Goal: Task Accomplishment & Management: Use online tool/utility

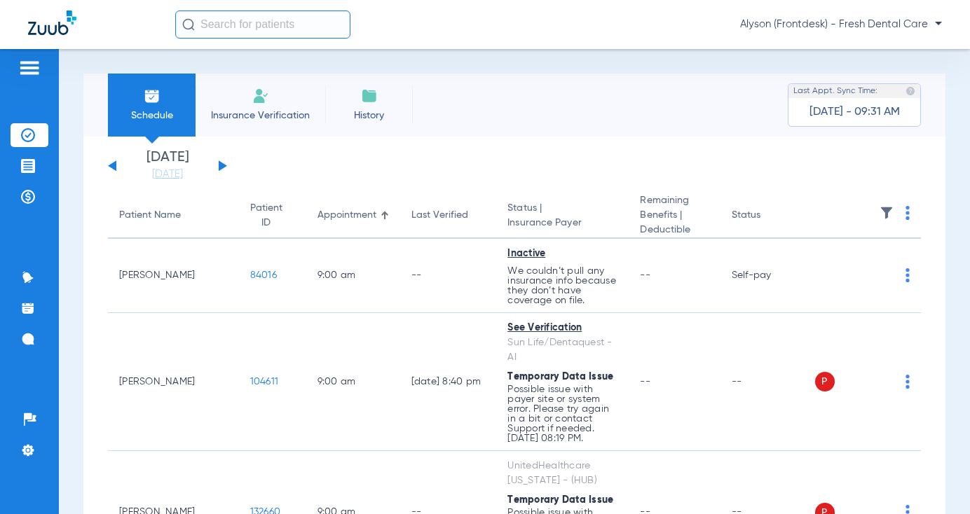
click at [232, 18] on input "text" at bounding box center [262, 25] width 175 height 28
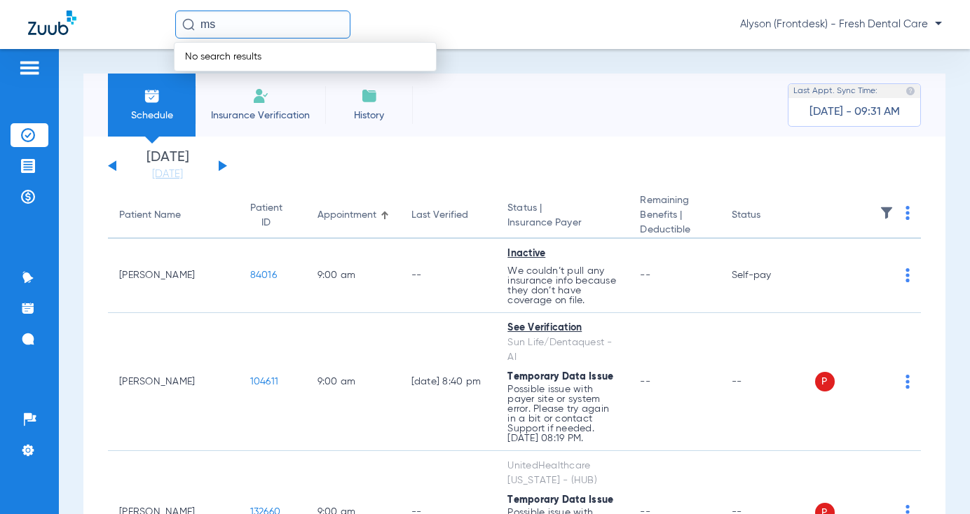
type input "m"
type input "[DATE]"
drag, startPoint x: 281, startPoint y: 27, endPoint x: 61, endPoint y: 9, distance: 220.7
click at [57, 13] on div "[DATE] No search results [PERSON_NAME] (Frontdesk) - Fresh Dental Care" at bounding box center [485, 24] width 970 height 49
drag, startPoint x: 315, startPoint y: 26, endPoint x: 337, endPoint y: 46, distance: 29.3
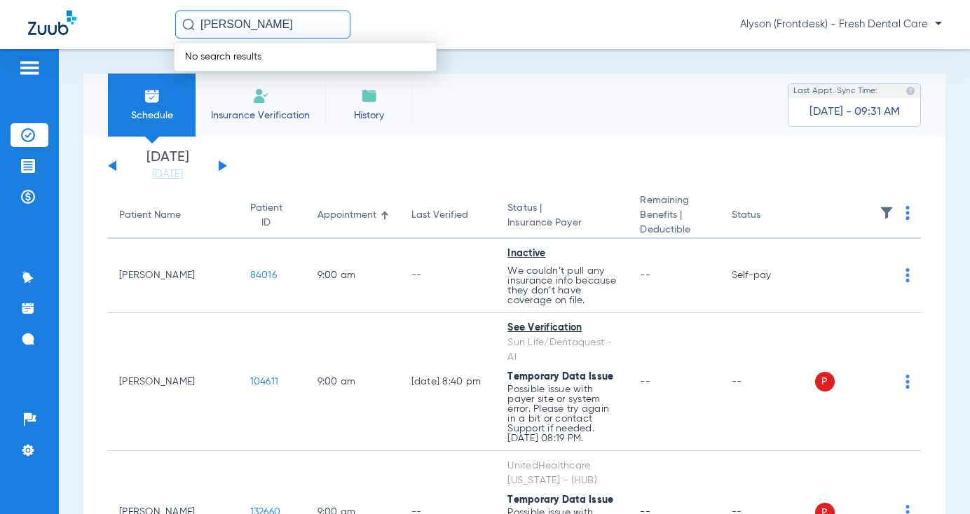
click at [226, 28] on input "[PERSON_NAME]" at bounding box center [262, 25] width 175 height 28
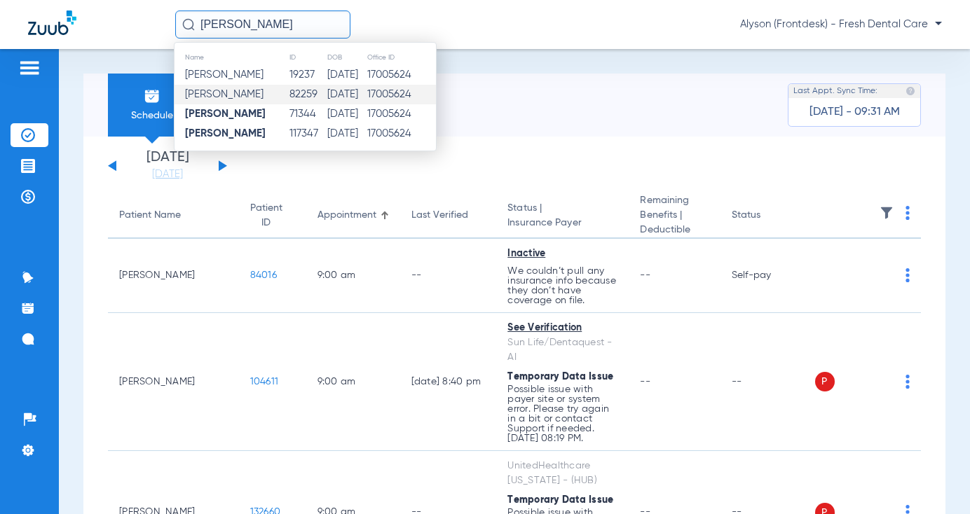
type input "[PERSON_NAME]"
click at [263, 92] on span "[PERSON_NAME]" at bounding box center [224, 94] width 78 height 11
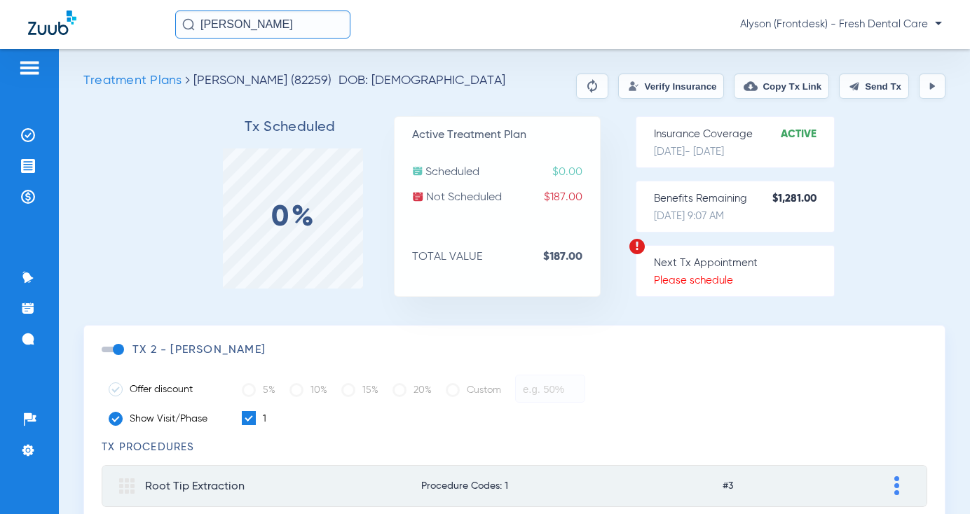
click at [638, 90] on button "Verify Insurance" at bounding box center [671, 86] width 106 height 25
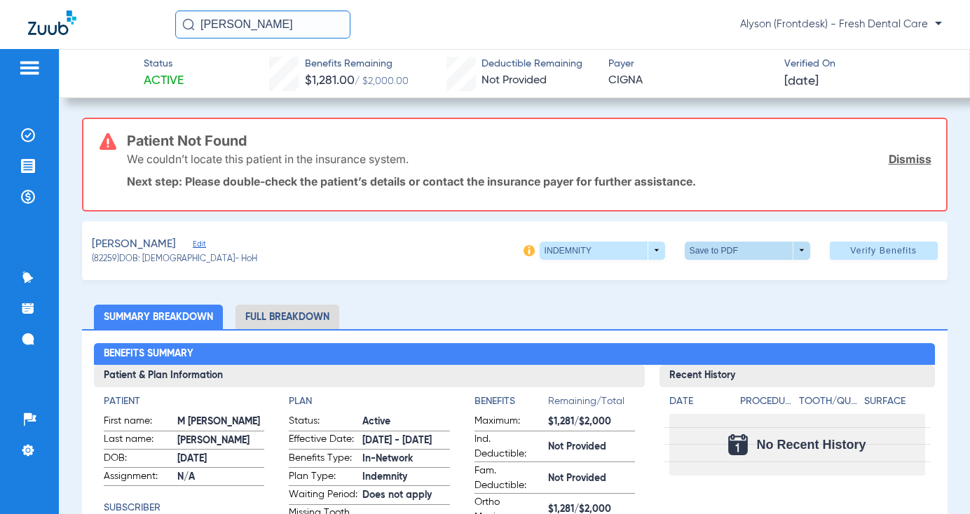
click at [695, 249] on span at bounding box center [746, 251] width 125 height 18
click at [711, 275] on button "insert_drive_file Save to PDF" at bounding box center [728, 278] width 106 height 28
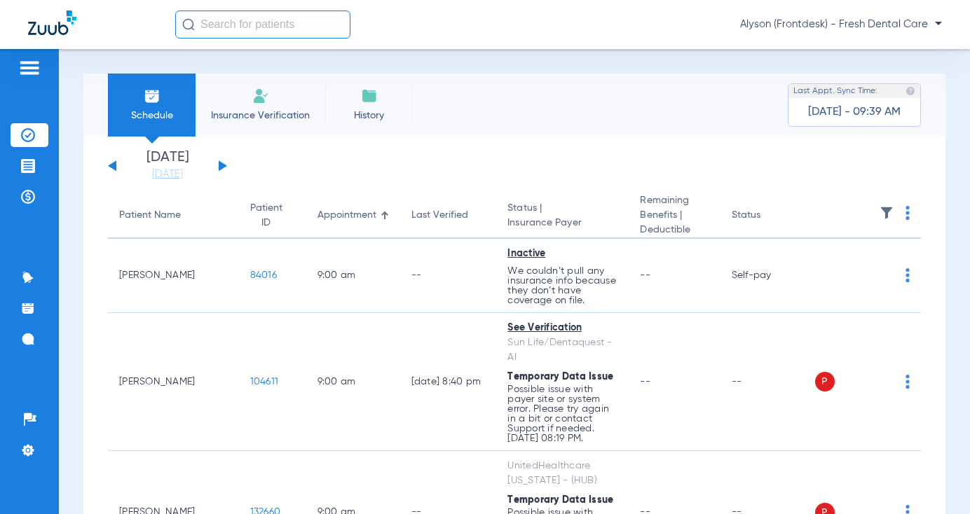
click at [244, 22] on input "text" at bounding box center [262, 25] width 175 height 28
click at [202, 14] on input "text" at bounding box center [262, 25] width 175 height 28
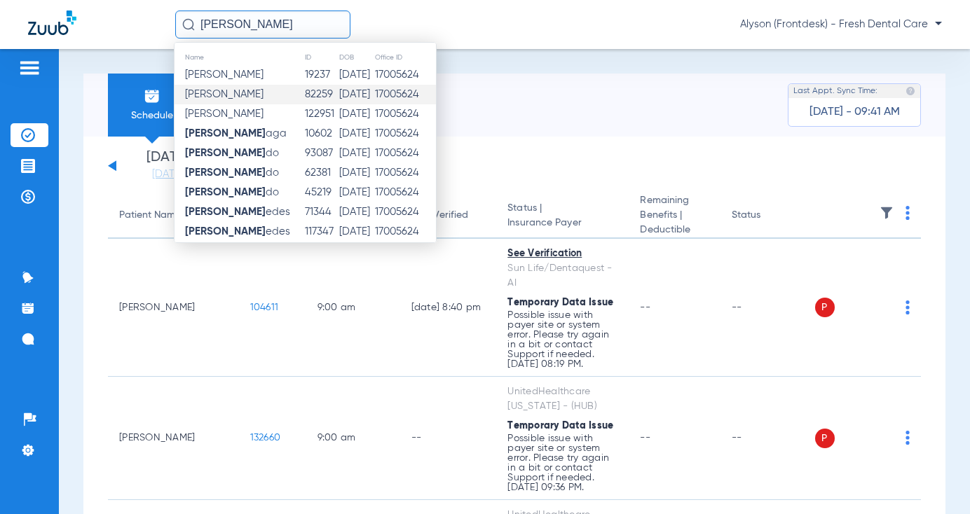
type input "[PERSON_NAME]"
click at [263, 95] on span "[PERSON_NAME]" at bounding box center [224, 94] width 78 height 11
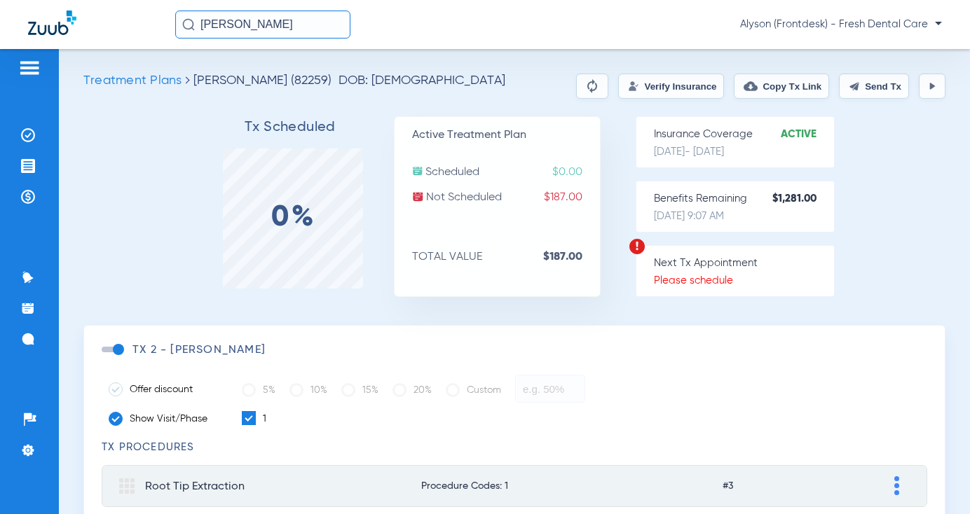
click at [659, 95] on button "Verify Insurance" at bounding box center [671, 86] width 106 height 25
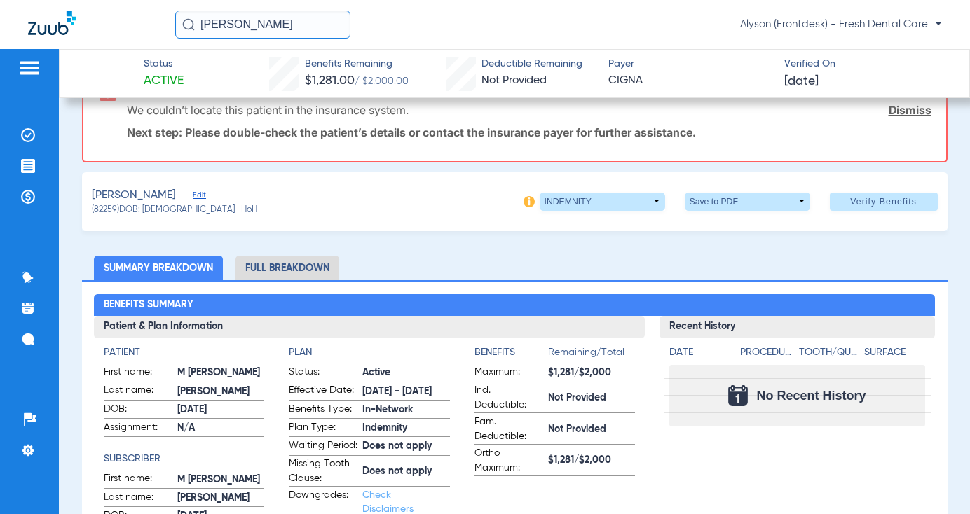
scroll to position [70, 0]
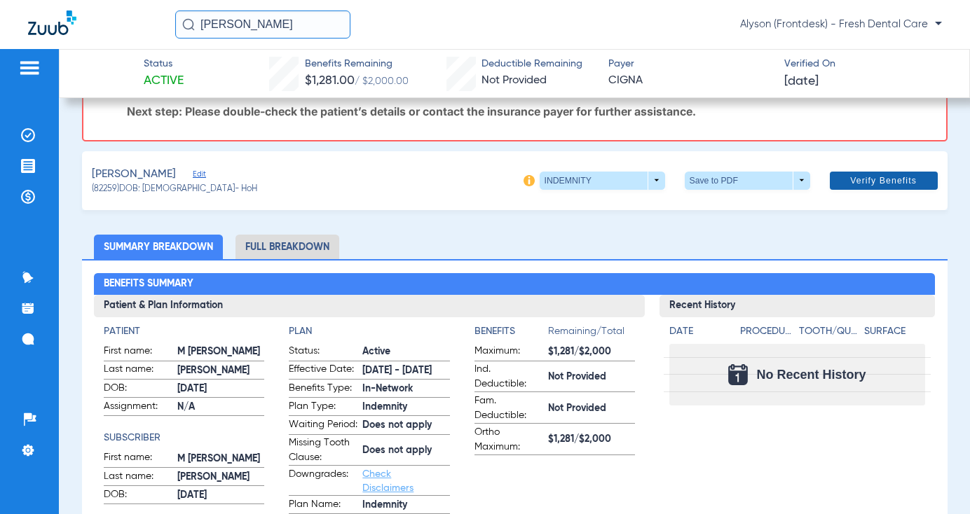
click at [891, 184] on span "Verify Benefits" at bounding box center [883, 180] width 67 height 11
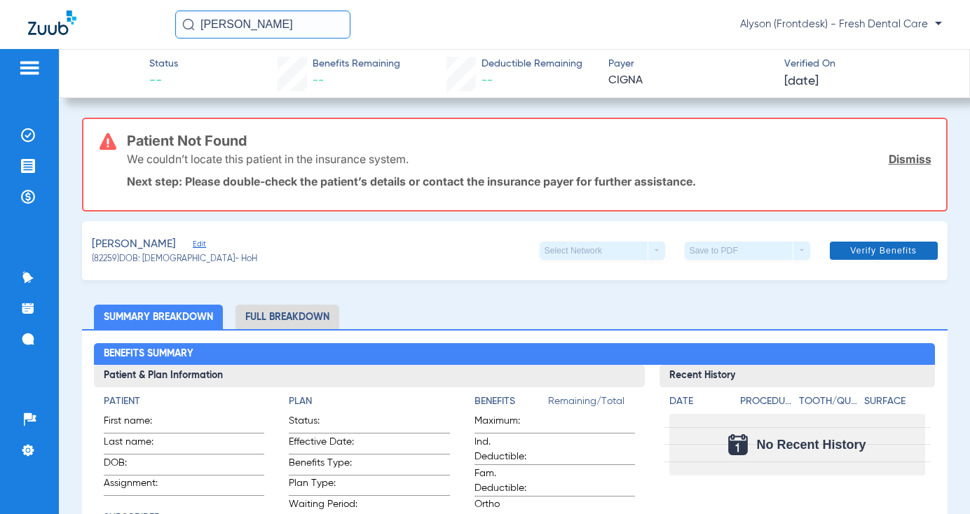
click at [886, 255] on span "Verify Benefits" at bounding box center [883, 250] width 67 height 11
